Goal: Task Accomplishment & Management: Use online tool/utility

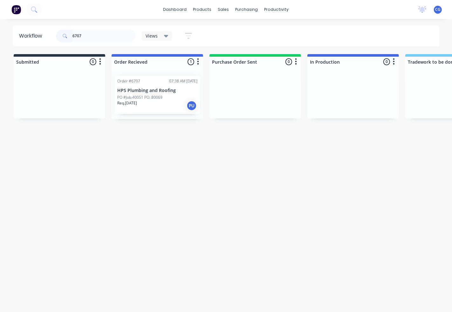
type input "6707"
click at [174, 82] on div "07:38 AM [DATE]" at bounding box center [183, 81] width 28 height 6
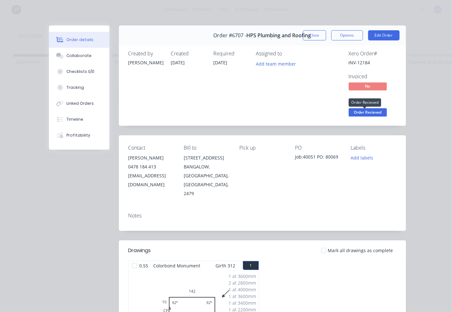
click at [367, 112] on span "Order Recieved" at bounding box center [368, 112] width 38 height 8
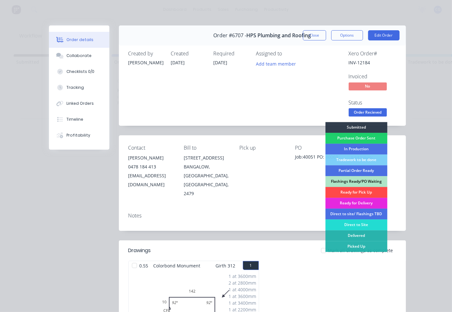
click at [349, 193] on div "Ready for Pick Up" at bounding box center [356, 192] width 62 height 11
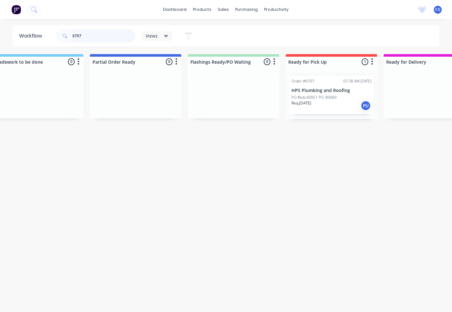
scroll to position [0, 418]
click at [329, 93] on p "HPS Plumbing and Roofing" at bounding box center [328, 90] width 80 height 5
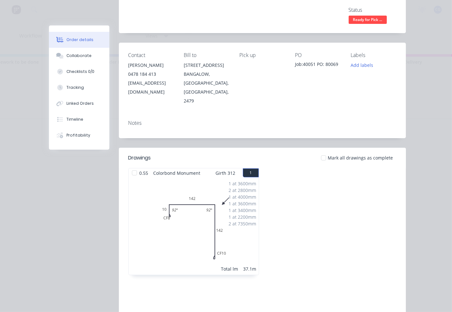
scroll to position [118, 0]
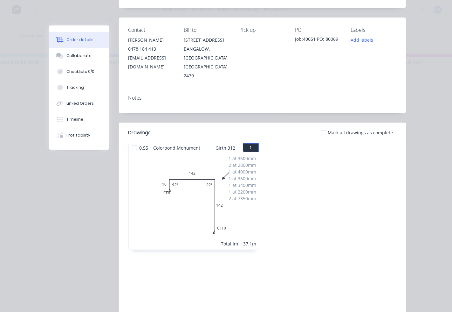
click at [185, 196] on div "1 at 3600mm 2 at 2800mm 1 at 4000mm 1 at 3600mm 1 at 3400mm 1 at 2200mm 2 at 73…" at bounding box center [194, 200] width 130 height 97
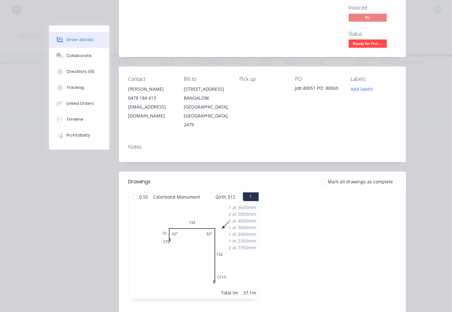
scroll to position [0, 0]
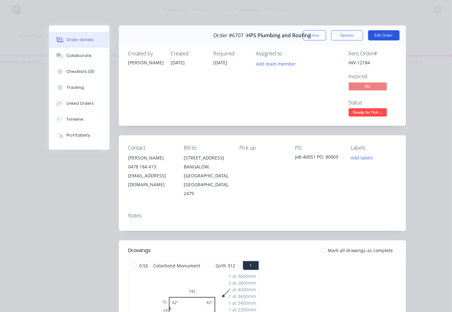
click at [377, 37] on button "Edit Order" at bounding box center [383, 35] width 31 height 10
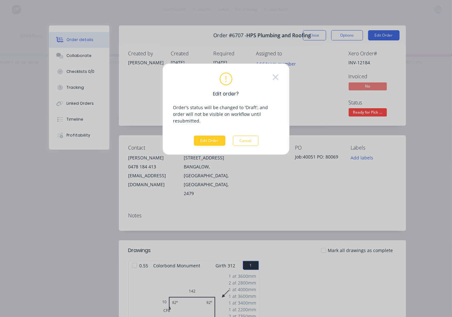
click at [211, 136] on button "Edit Order" at bounding box center [209, 141] width 31 height 10
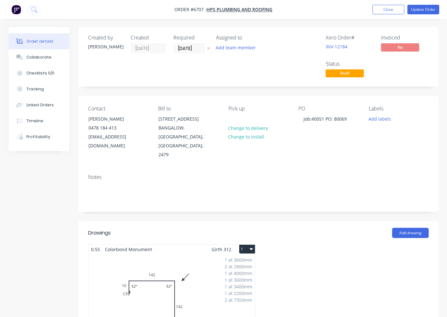
click at [136, 273] on div "1 at 3600mm 2 at 2800mm 1 at 4000mm 1 at 3600mm 1 at 3400mm 1 at 2200mm 2 at 73…" at bounding box center [171, 302] width 167 height 97
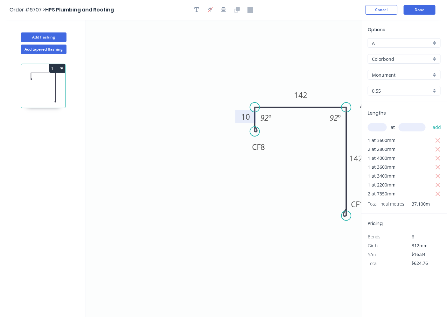
click at [244, 115] on tspan "10" at bounding box center [245, 116] width 9 height 10
click at [260, 144] on tspan "CF" at bounding box center [256, 147] width 9 height 10
click at [422, 8] on button "Done" at bounding box center [420, 10] width 32 height 10
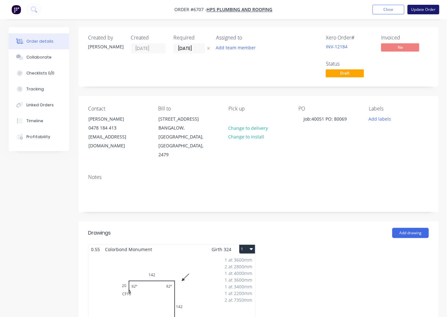
click at [418, 5] on button "Update Order" at bounding box center [424, 10] width 32 height 10
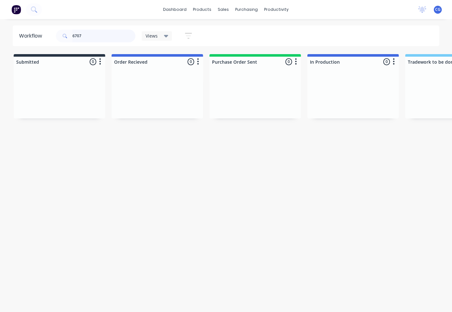
drag, startPoint x: 102, startPoint y: 39, endPoint x: 37, endPoint y: 39, distance: 65.5
click at [37, 39] on header "Workflow 6707 Views Save new view None (Default) edit Show/Hide statuses Show l…" at bounding box center [226, 35] width 427 height 21
